Goal: Find contact information: Find contact information

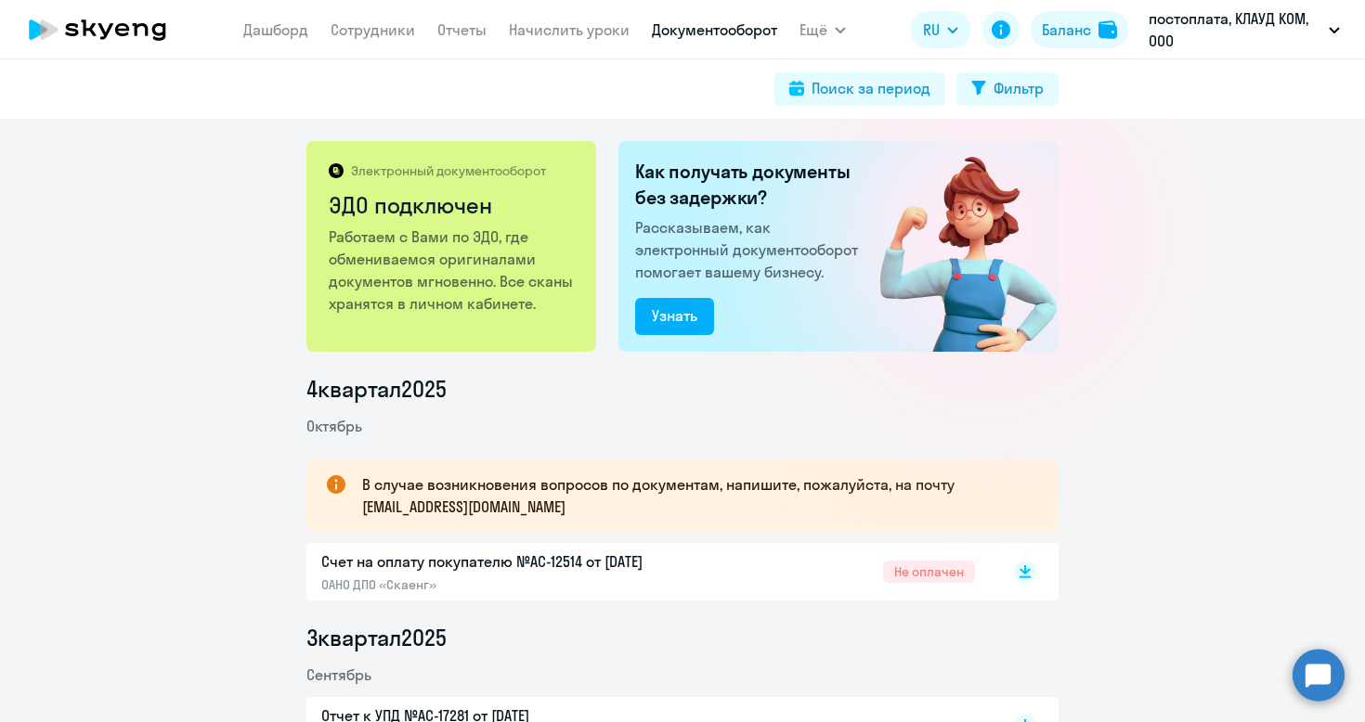
click at [165, 48] on icon at bounding box center [97, 29] width 163 height 46
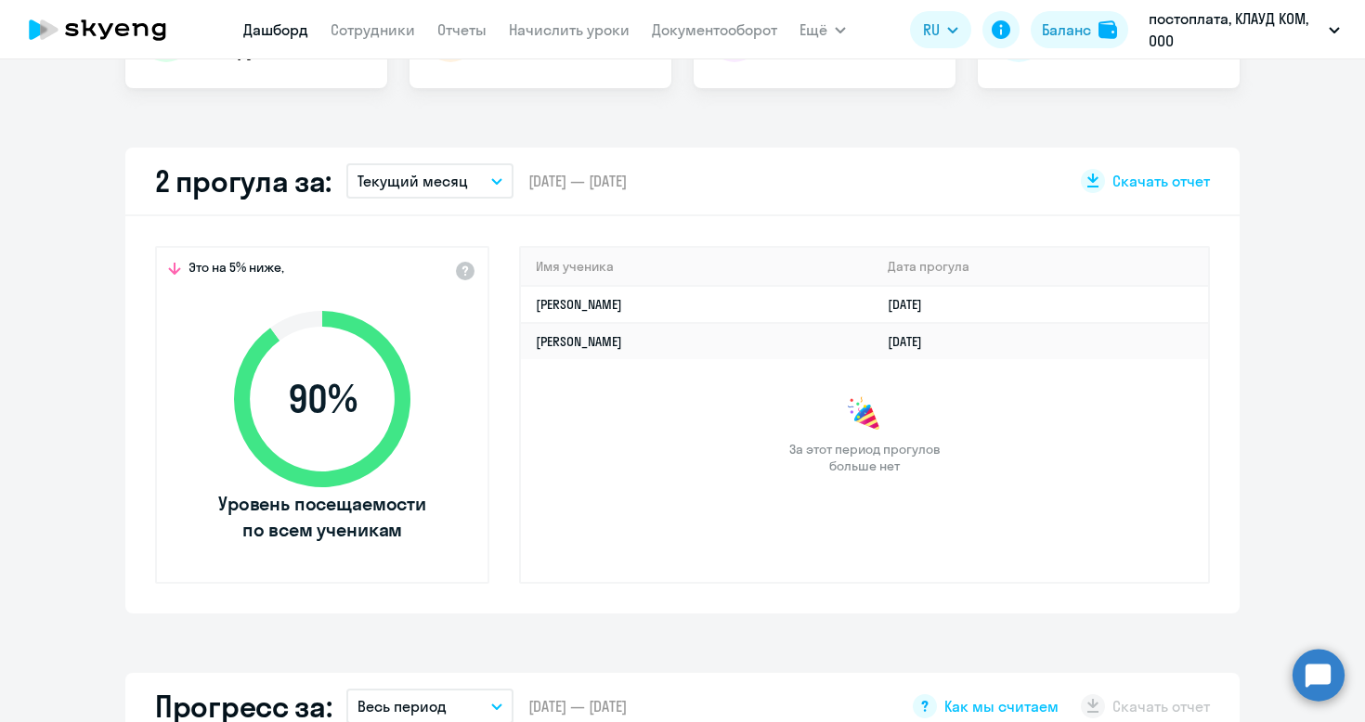
scroll to position [460, 0]
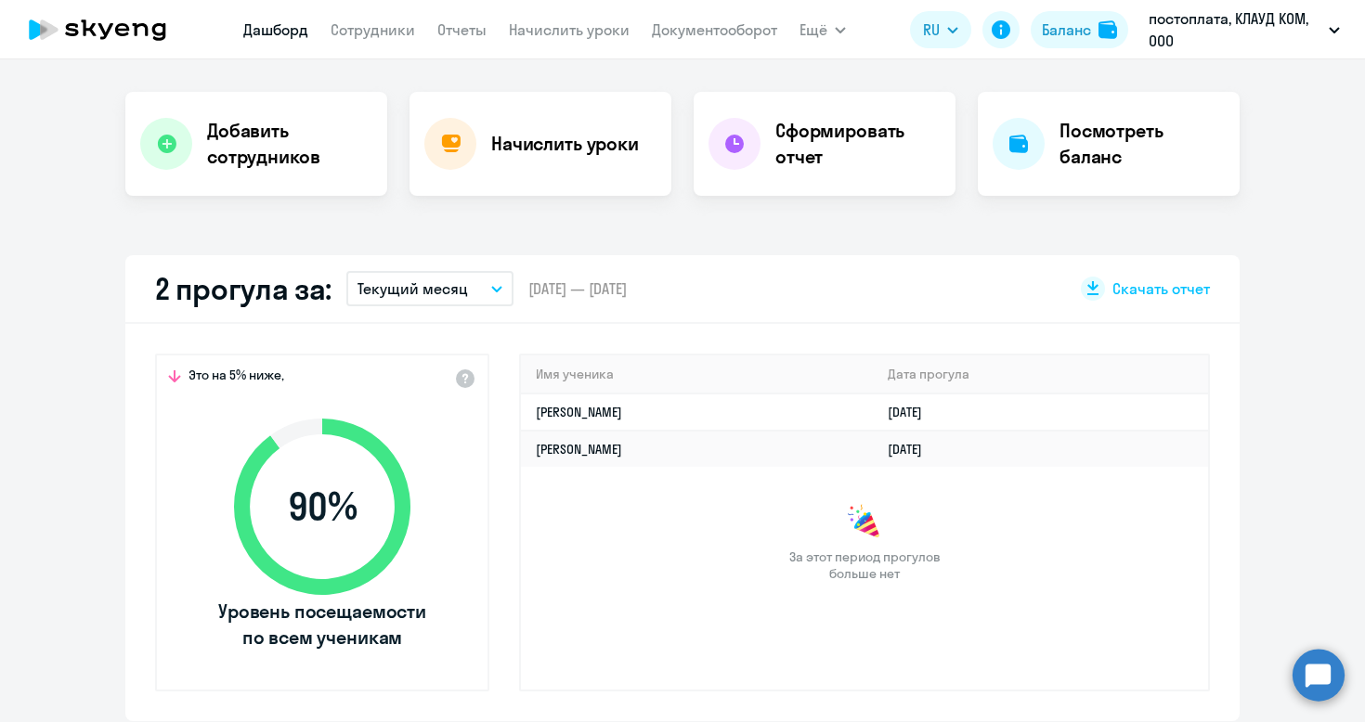
select select "30"
click at [425, 294] on p "Текущий месяц" at bounding box center [412, 289] width 110 height 22
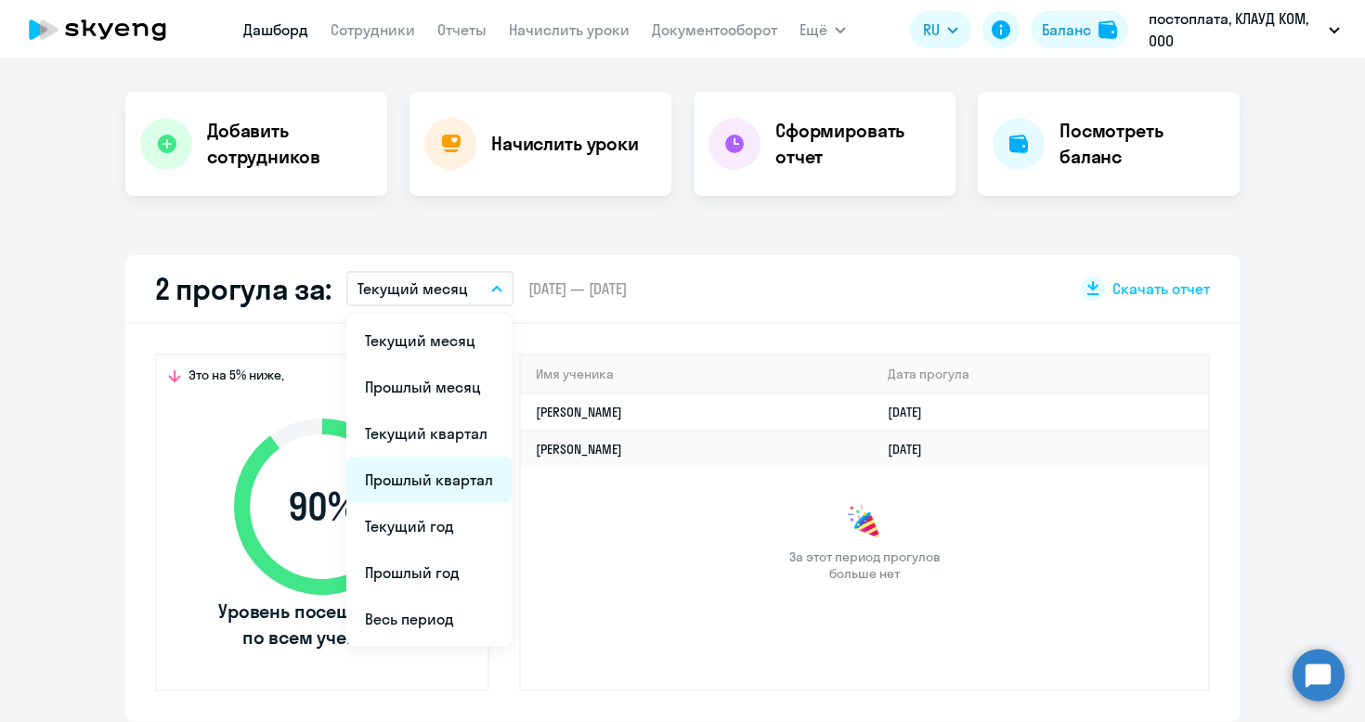
click at [433, 473] on li "Прошлый квартал" at bounding box center [428, 480] width 165 height 46
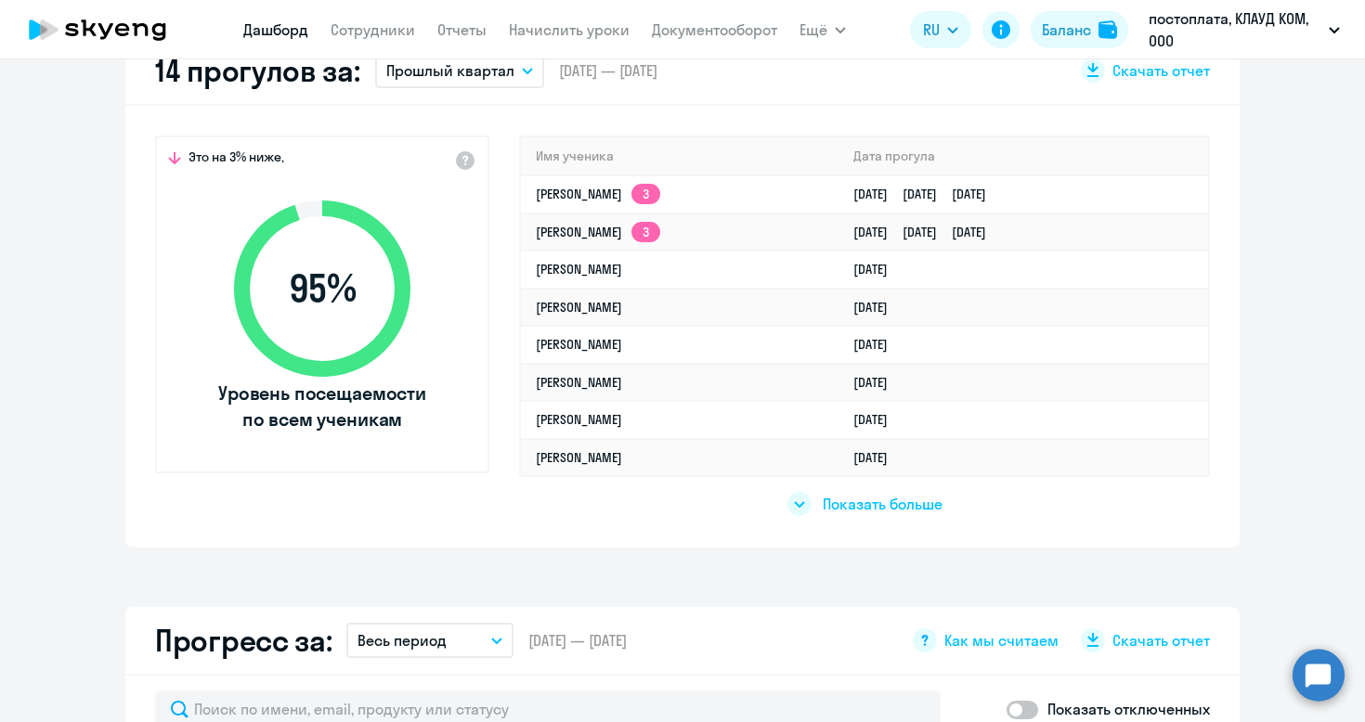
scroll to position [563, 0]
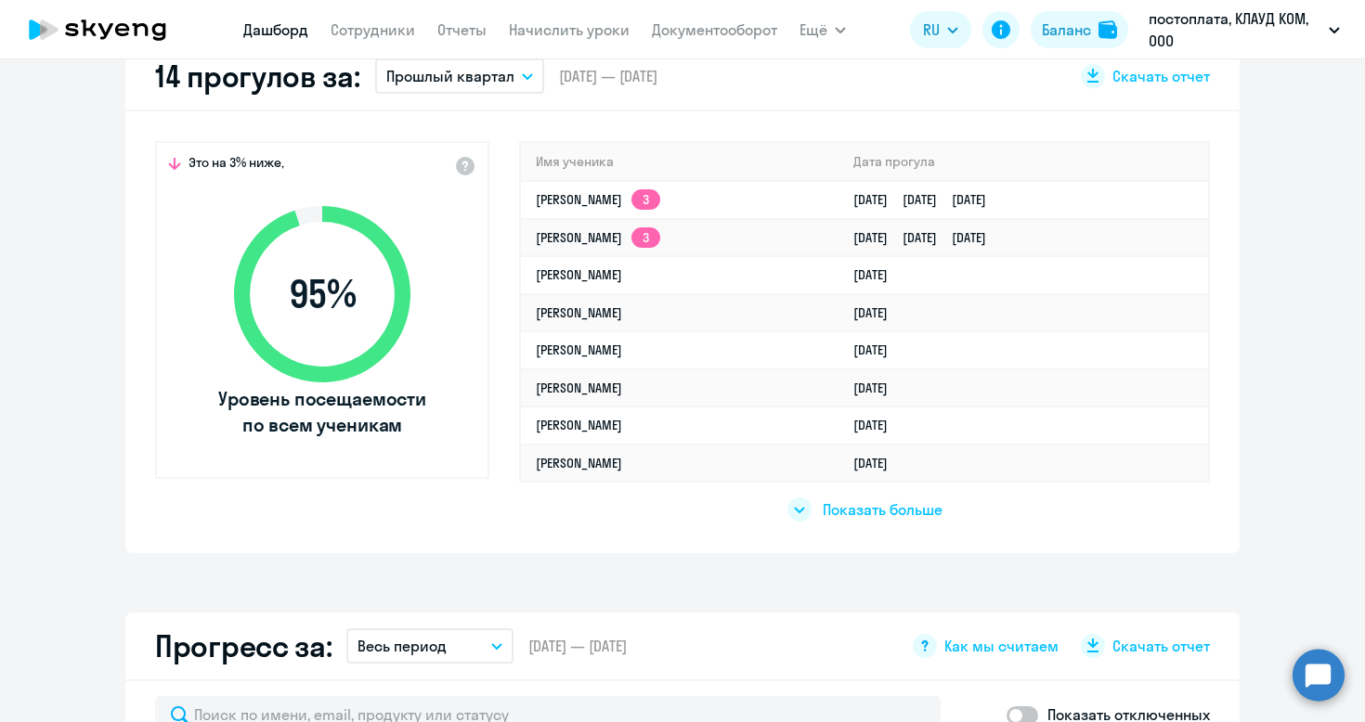
click at [470, 71] on p "Прошлый квартал" at bounding box center [450, 76] width 128 height 22
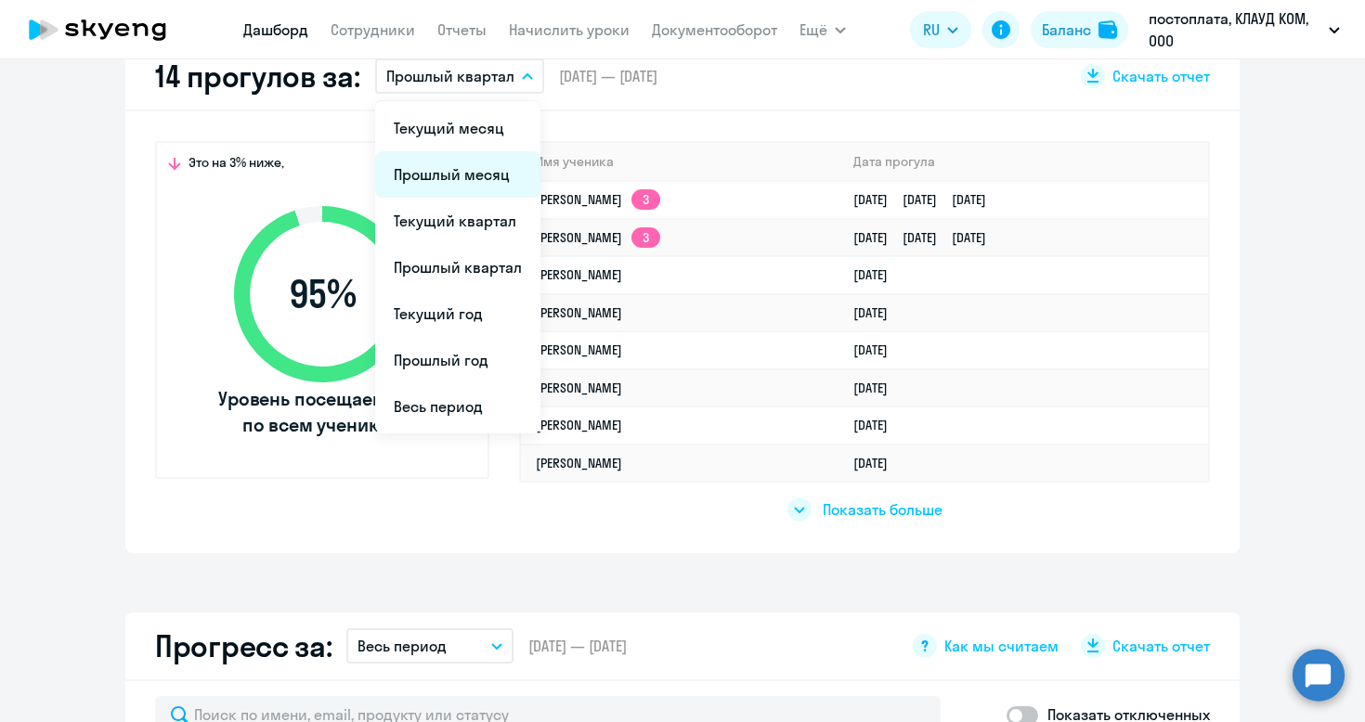
click at [461, 187] on li "Прошлый месяц" at bounding box center [457, 174] width 165 height 46
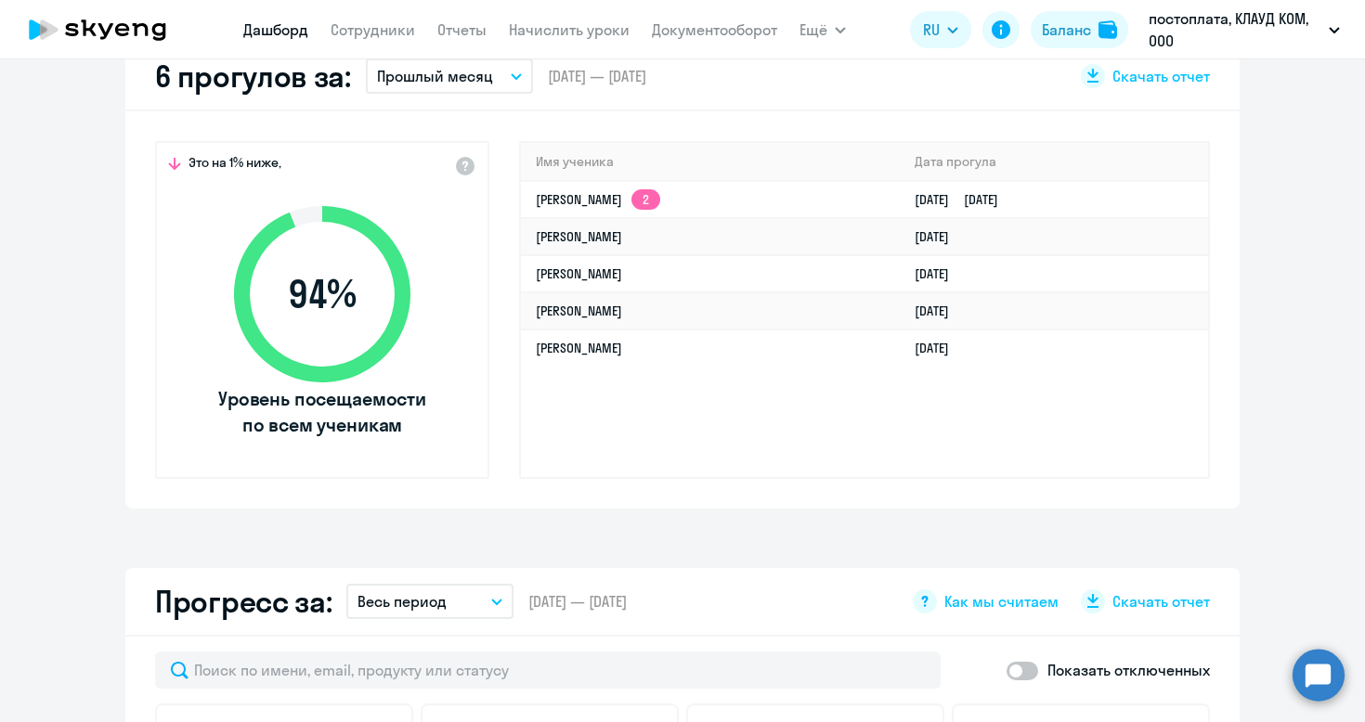
click at [485, 86] on p "Прошлый месяц" at bounding box center [435, 76] width 116 height 22
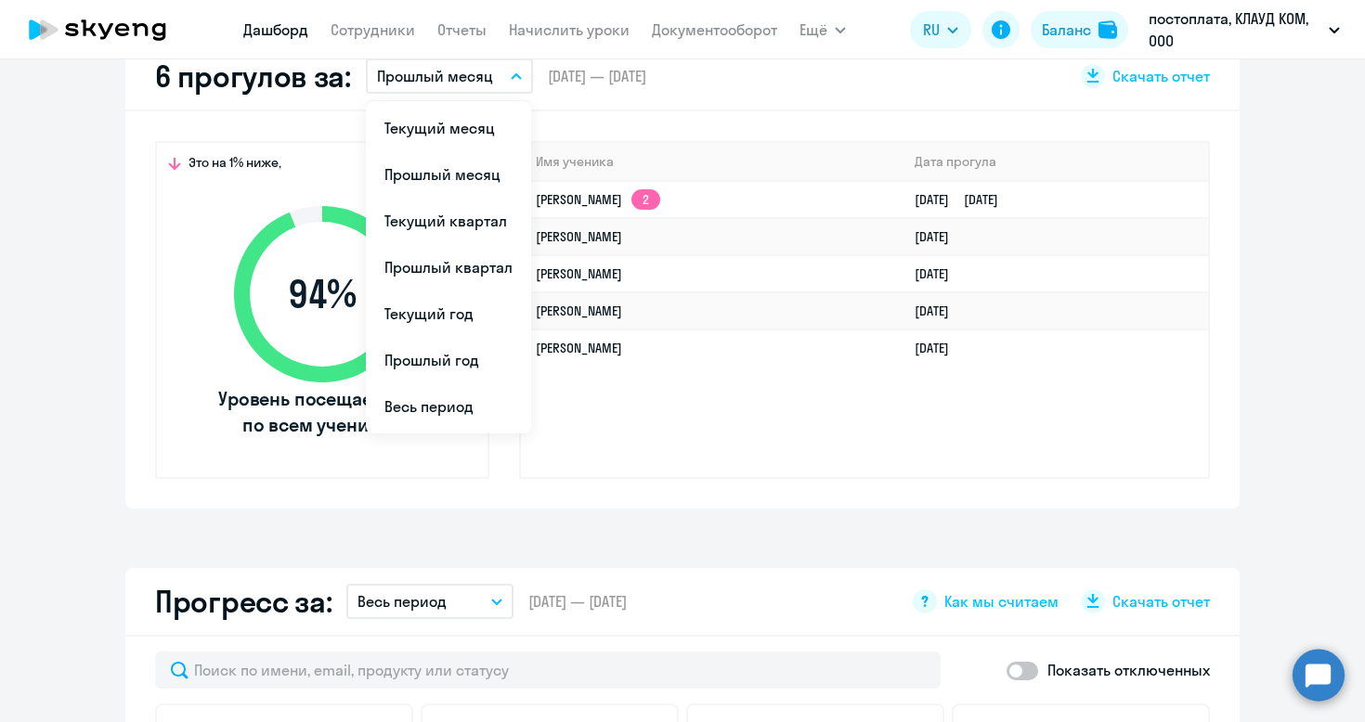
drag, startPoint x: 473, startPoint y: 325, endPoint x: 473, endPoint y: 239, distance: 86.3
click at [473, 239] on ul "Текущий месяц Прошлый месяц Текущий квартал [GEOGRAPHIC_DATA] квартал [GEOGRAPH…" at bounding box center [448, 267] width 165 height 332
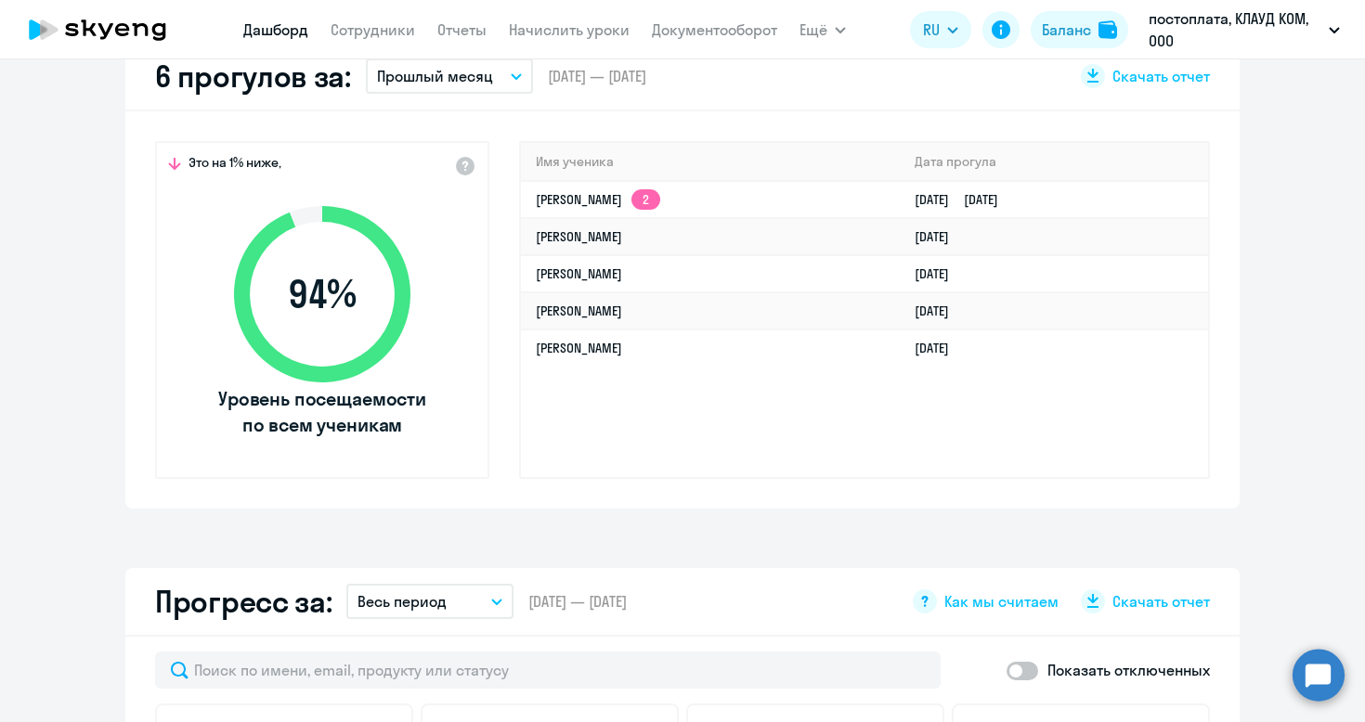
click at [497, 90] on button "Прошлый месяц" at bounding box center [449, 75] width 167 height 35
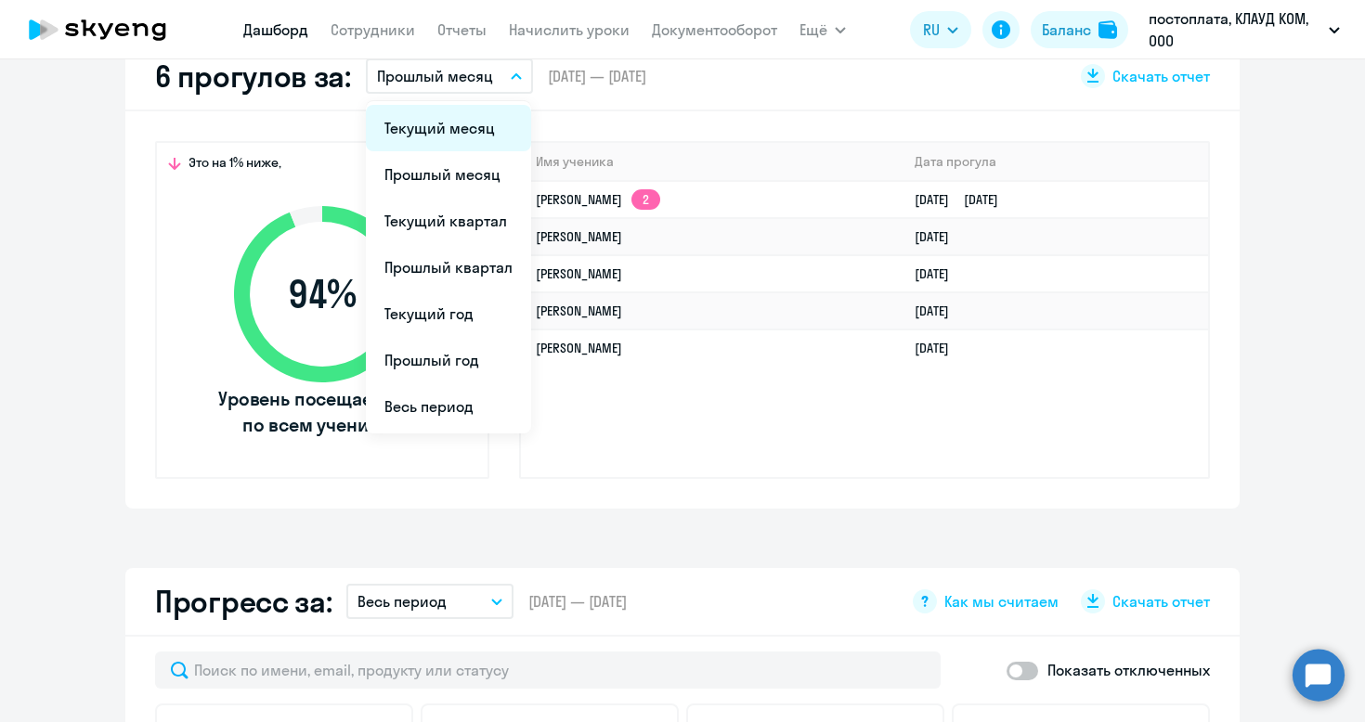
click at [496, 131] on li "Текущий месяц" at bounding box center [448, 128] width 165 height 46
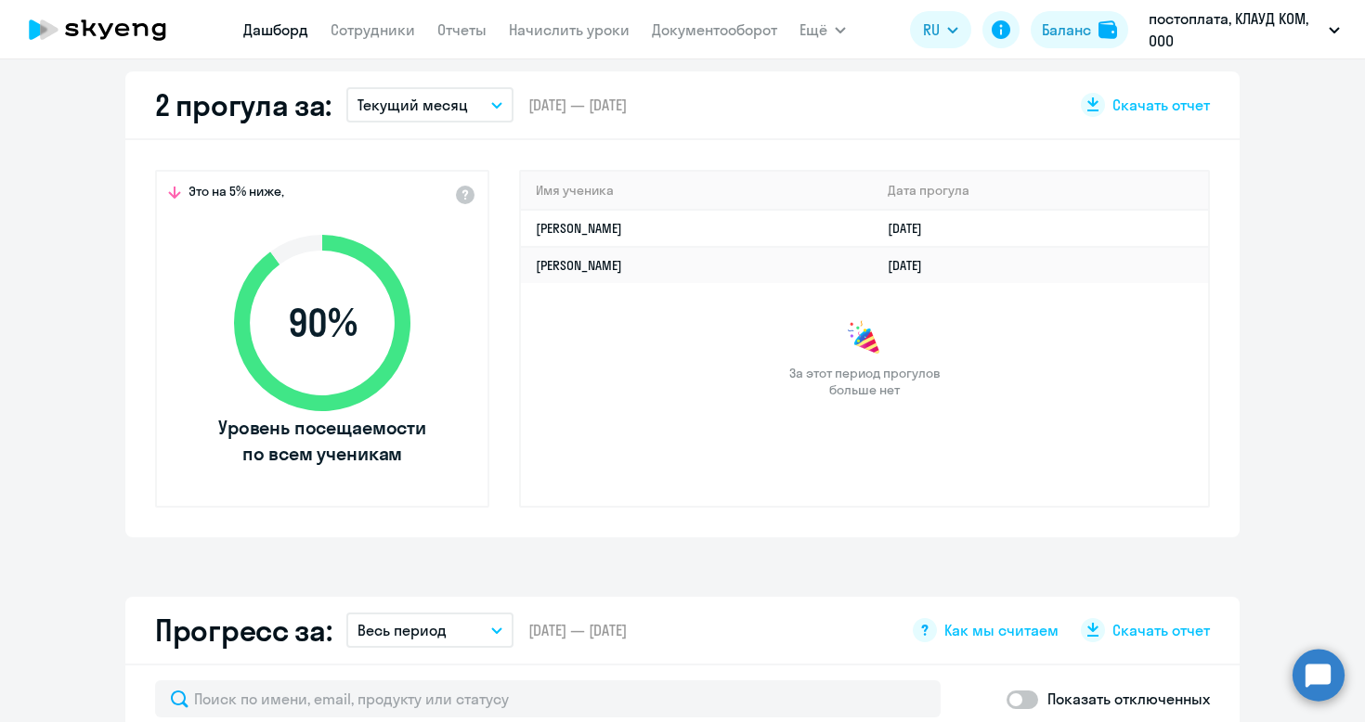
scroll to position [562, 0]
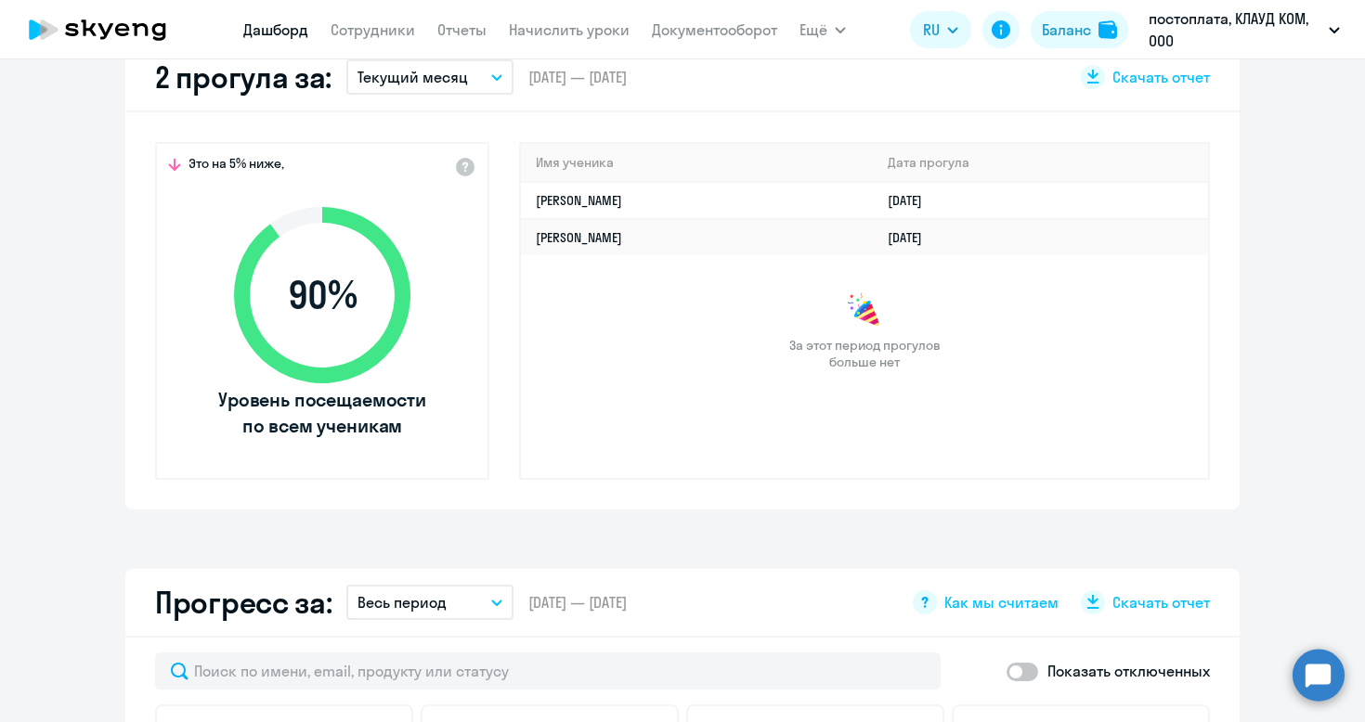
click at [434, 595] on p "Весь период" at bounding box center [401, 602] width 89 height 22
click at [439, 650] on li "Текущий месяц" at bounding box center [444, 654] width 196 height 46
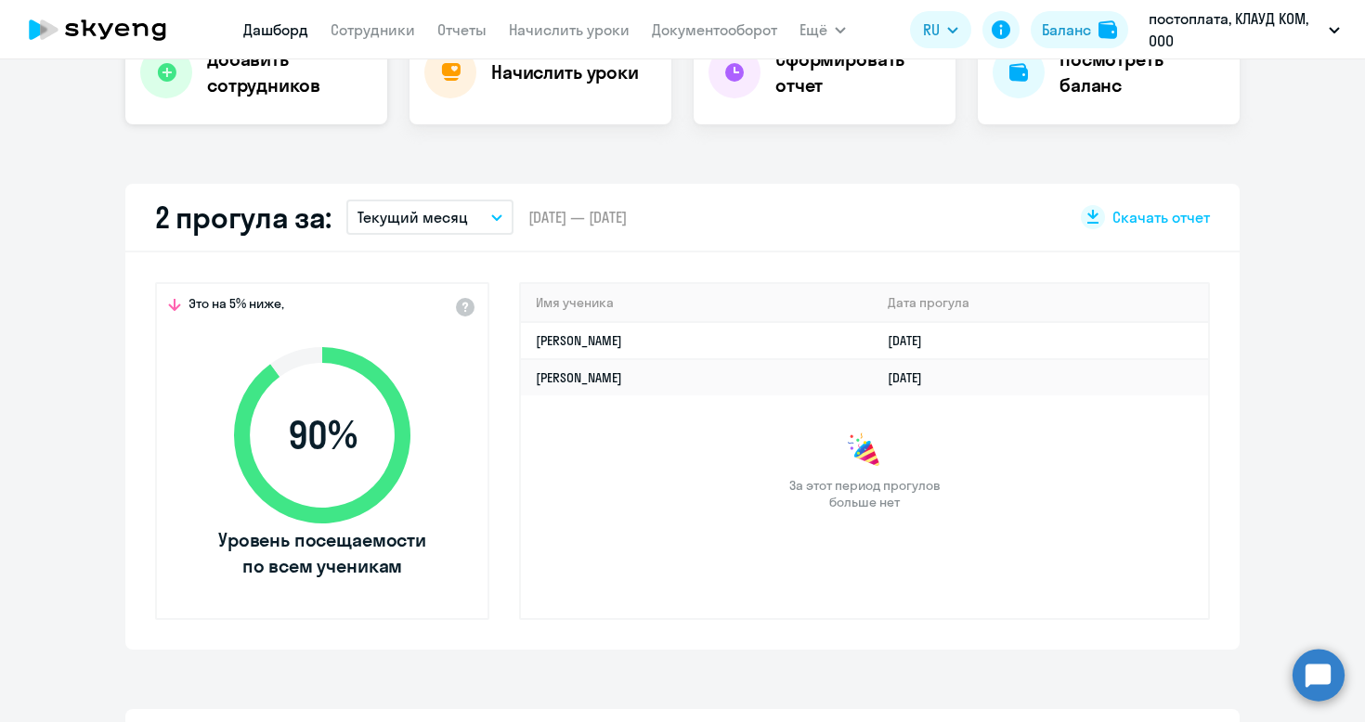
scroll to position [414, 0]
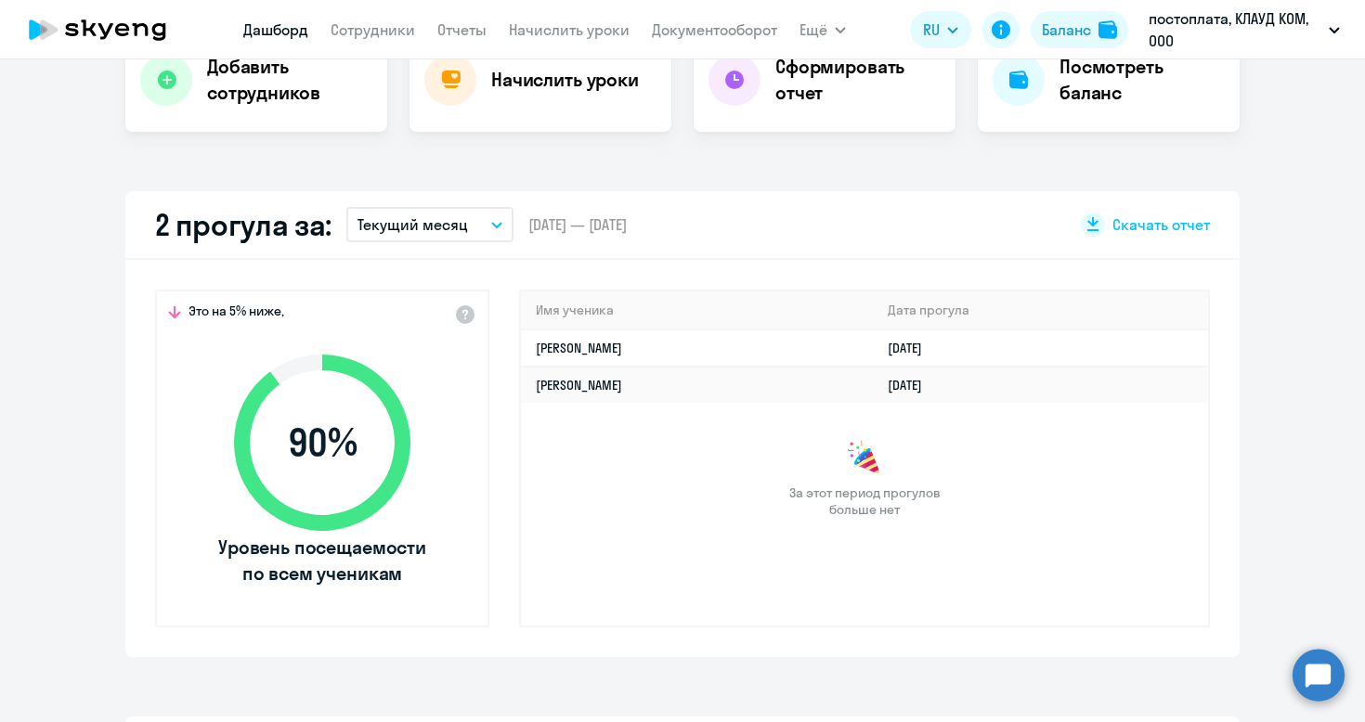
click at [421, 227] on p "Текущий месяц" at bounding box center [412, 225] width 110 height 22
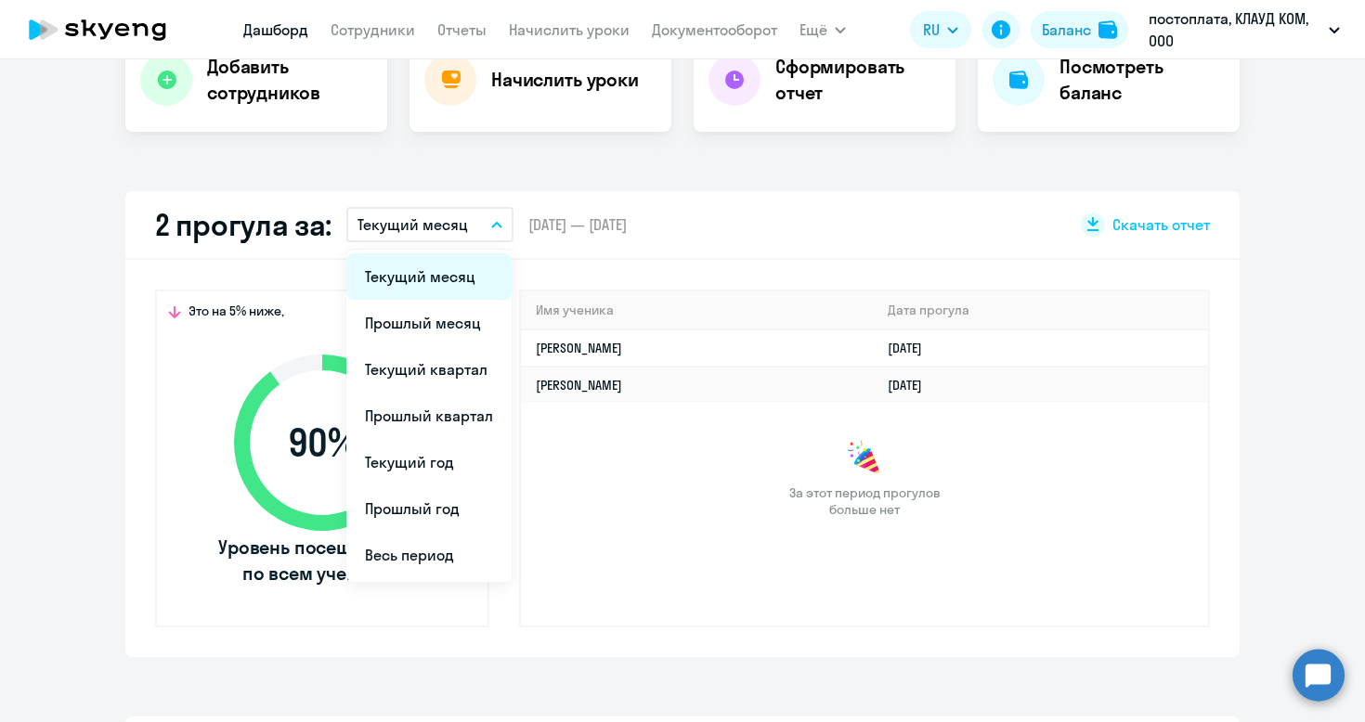
click at [429, 281] on li "Текущий месяц" at bounding box center [428, 276] width 165 height 46
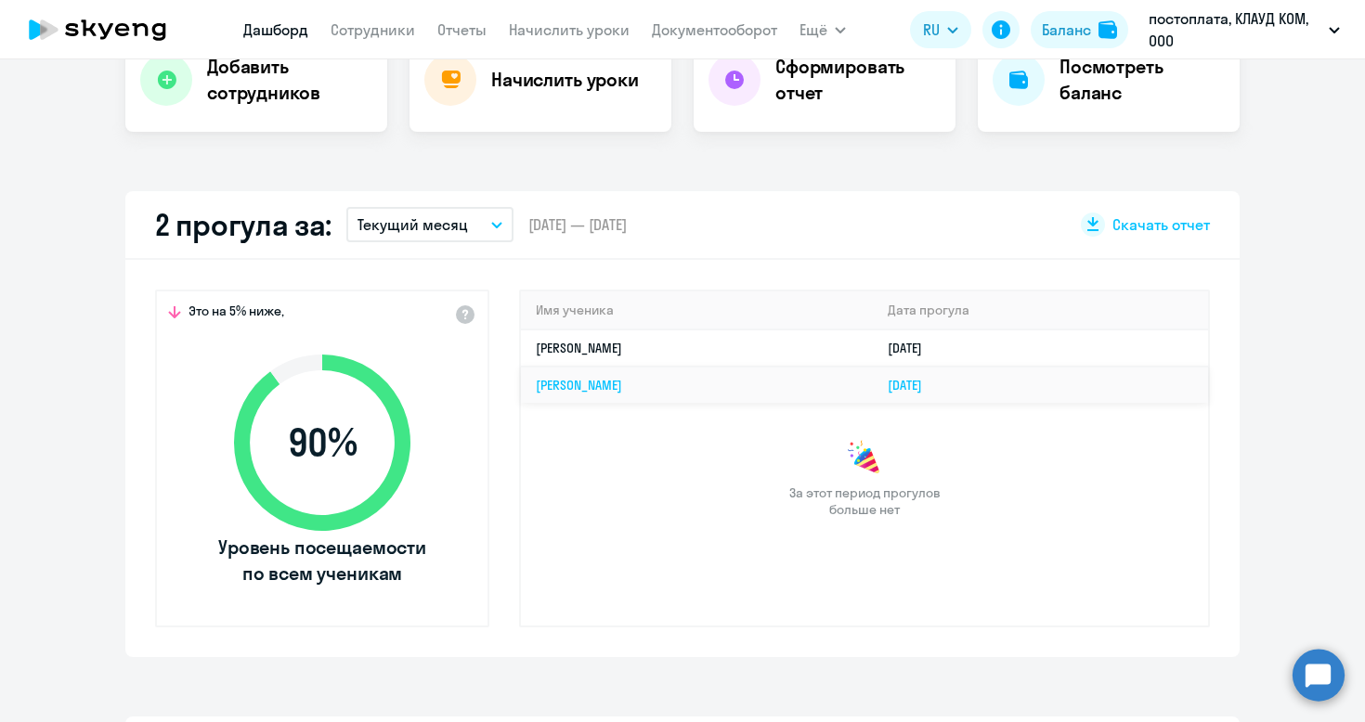
click at [630, 395] on td "[PERSON_NAME]" at bounding box center [697, 385] width 352 height 36
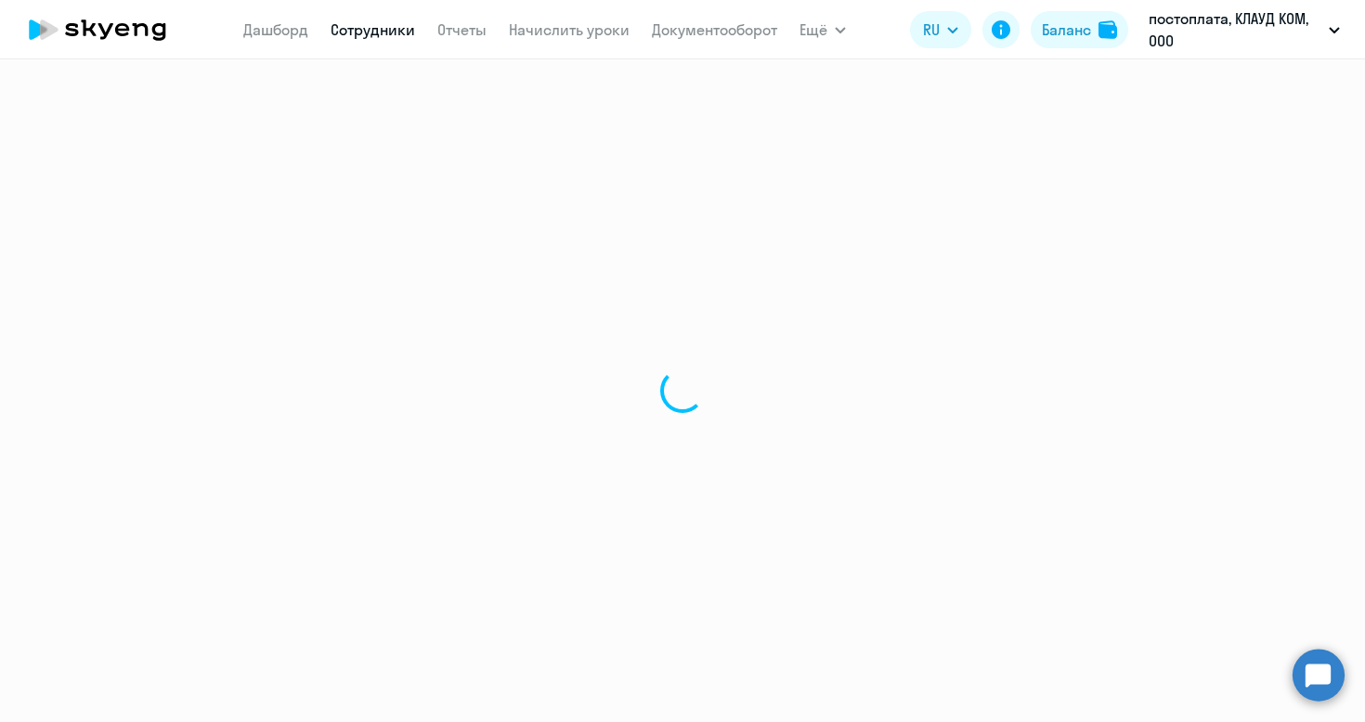
select select "english"
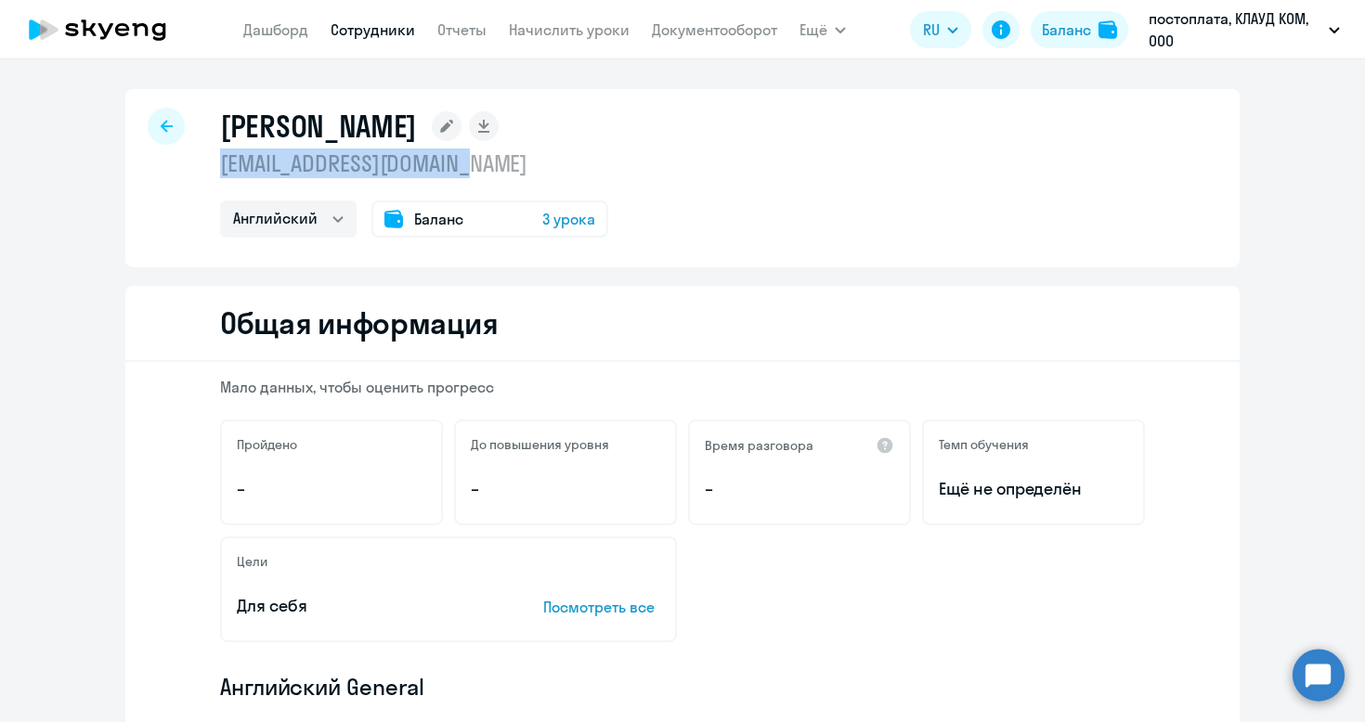
drag, startPoint x: 489, startPoint y: 167, endPoint x: 214, endPoint y: 169, distance: 274.8
click at [214, 169] on div "[PERSON_NAME] [EMAIL_ADDRESS][DOMAIN_NAME] Английский Баланс 3 урока" at bounding box center [682, 178] width 1114 height 178
copy p "[EMAIL_ADDRESS][DOMAIN_NAME]"
